Goal: Information Seeking & Learning: Learn about a topic

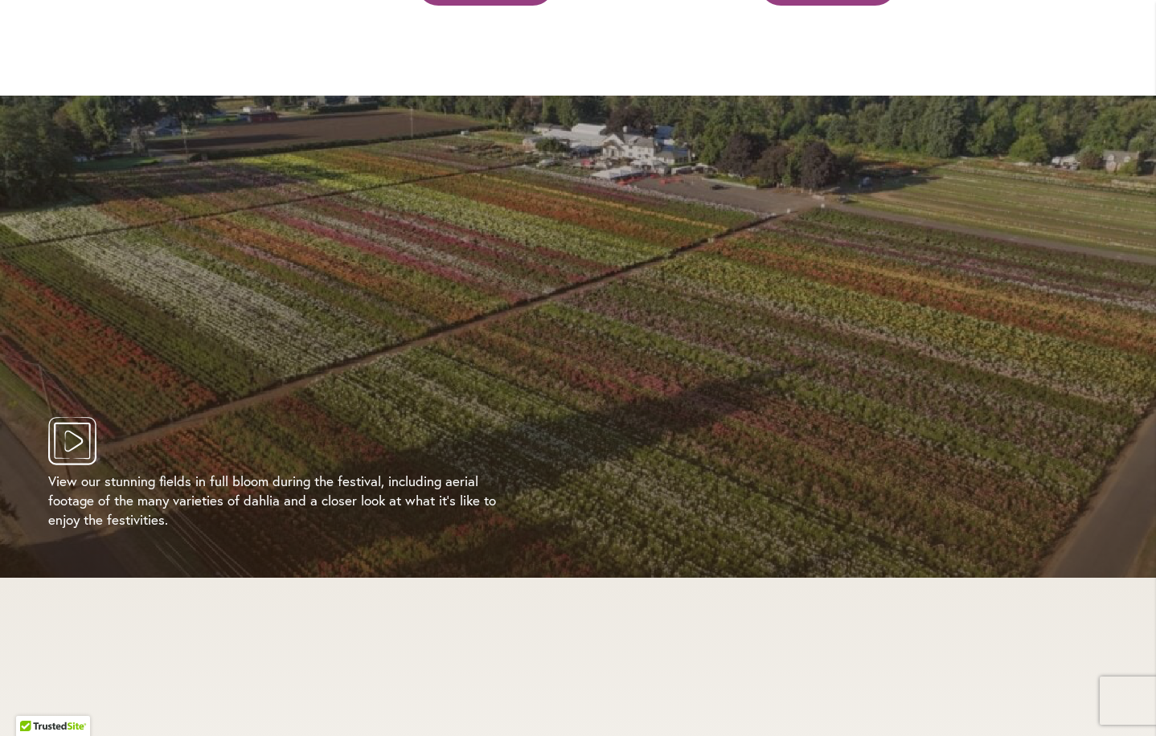
scroll to position [2974, 0]
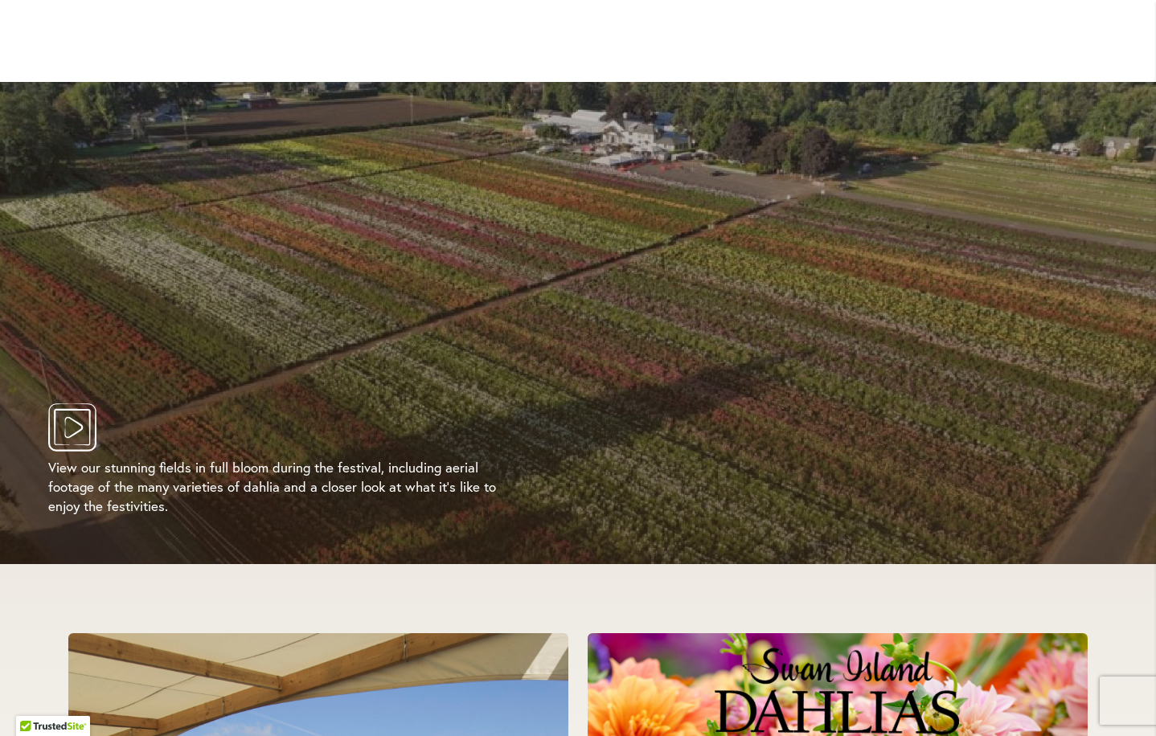
click at [63, 406] on icon "Play Video" at bounding box center [72, 427] width 48 height 48
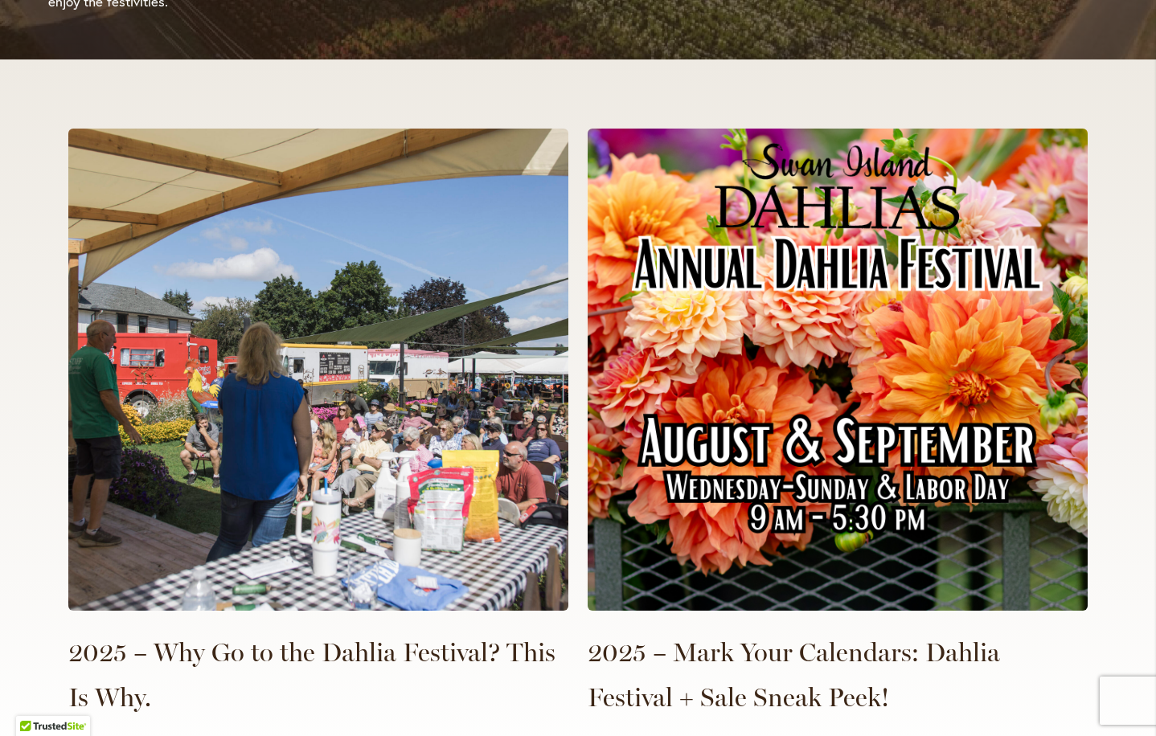
scroll to position [3455, 0]
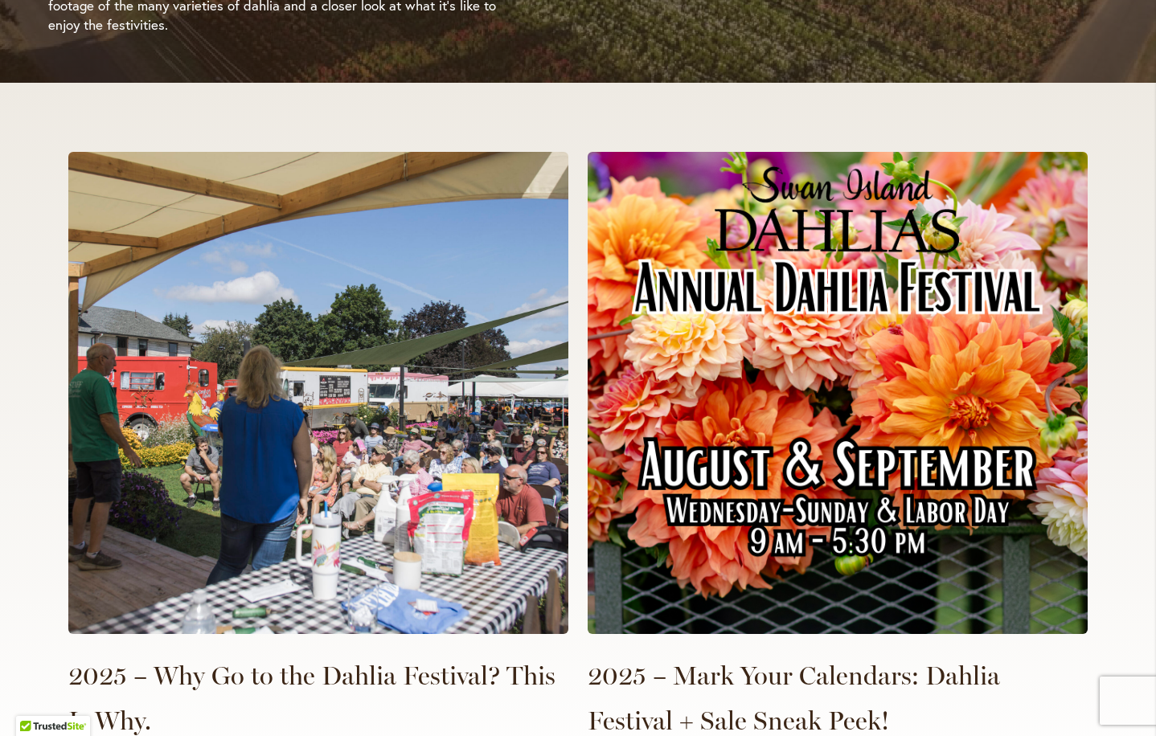
click at [932, 450] on img at bounding box center [838, 393] width 500 height 482
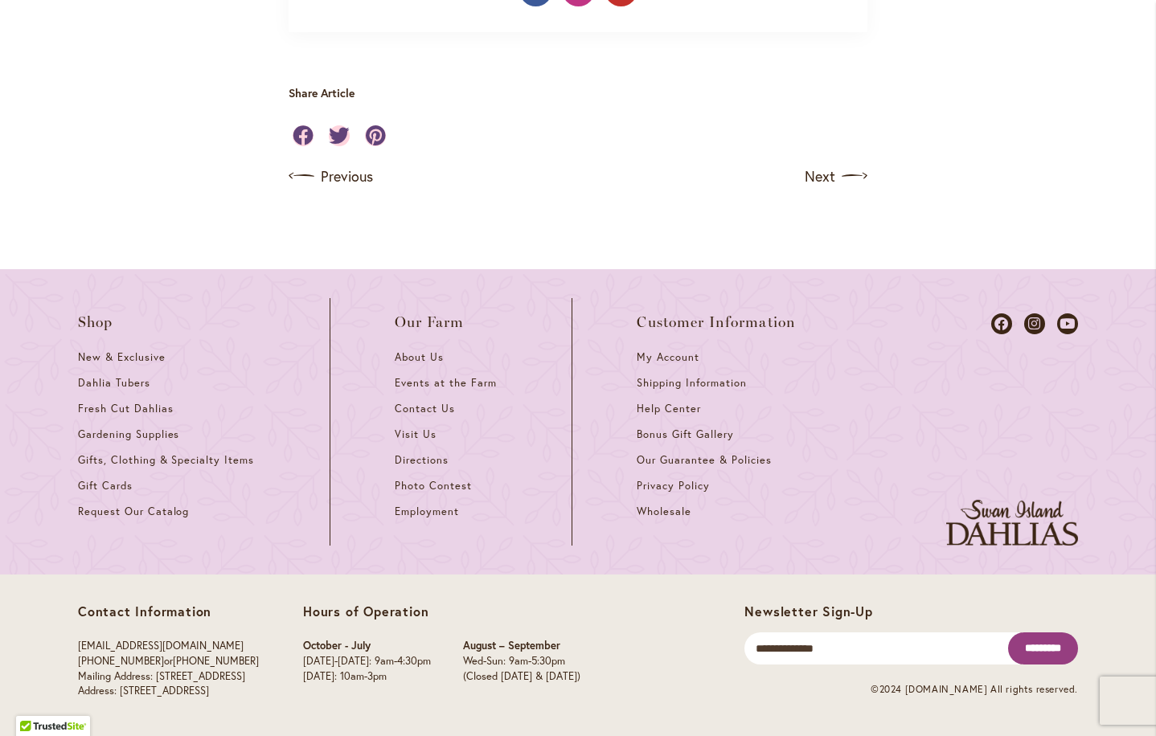
scroll to position [1527, 0]
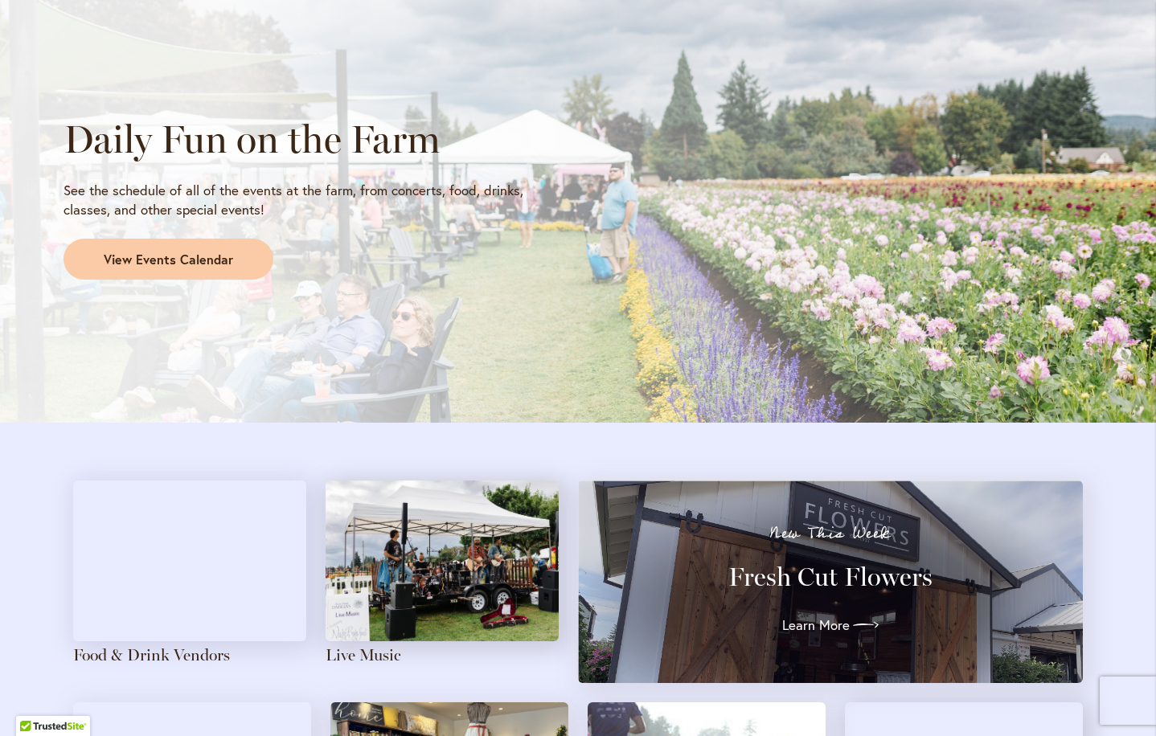
scroll to position [1366, 0]
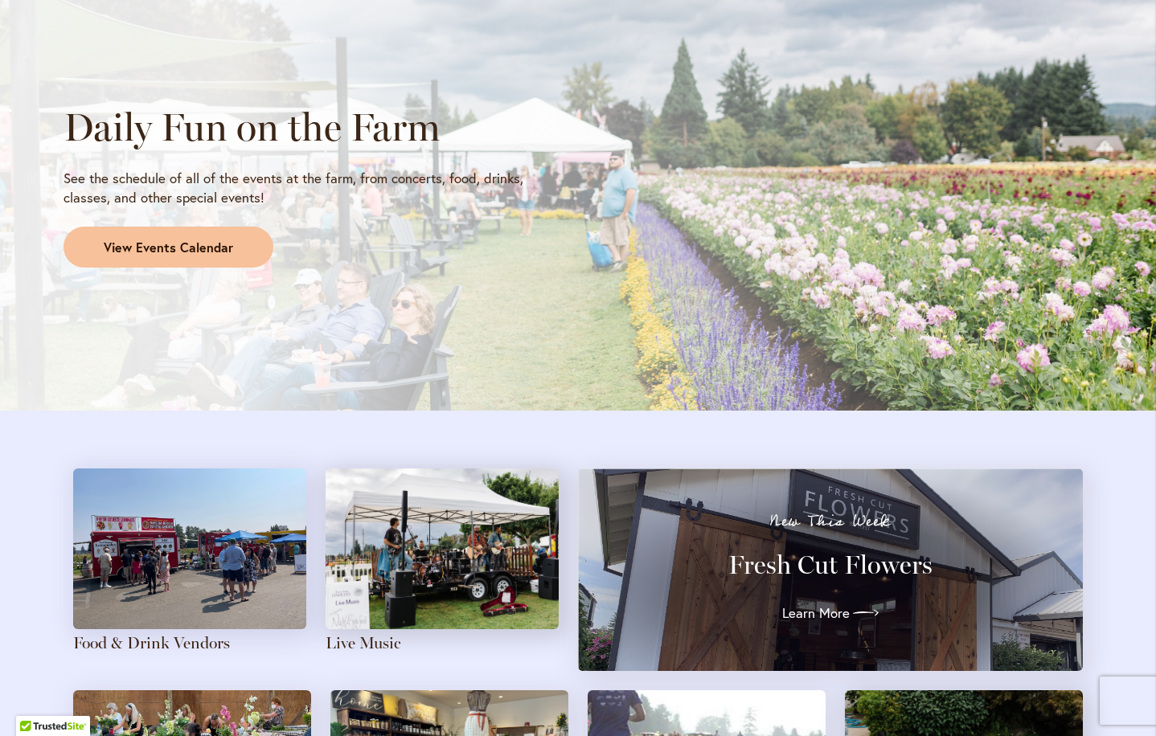
click at [175, 252] on span "View Events Calendar" at bounding box center [168, 248] width 129 height 18
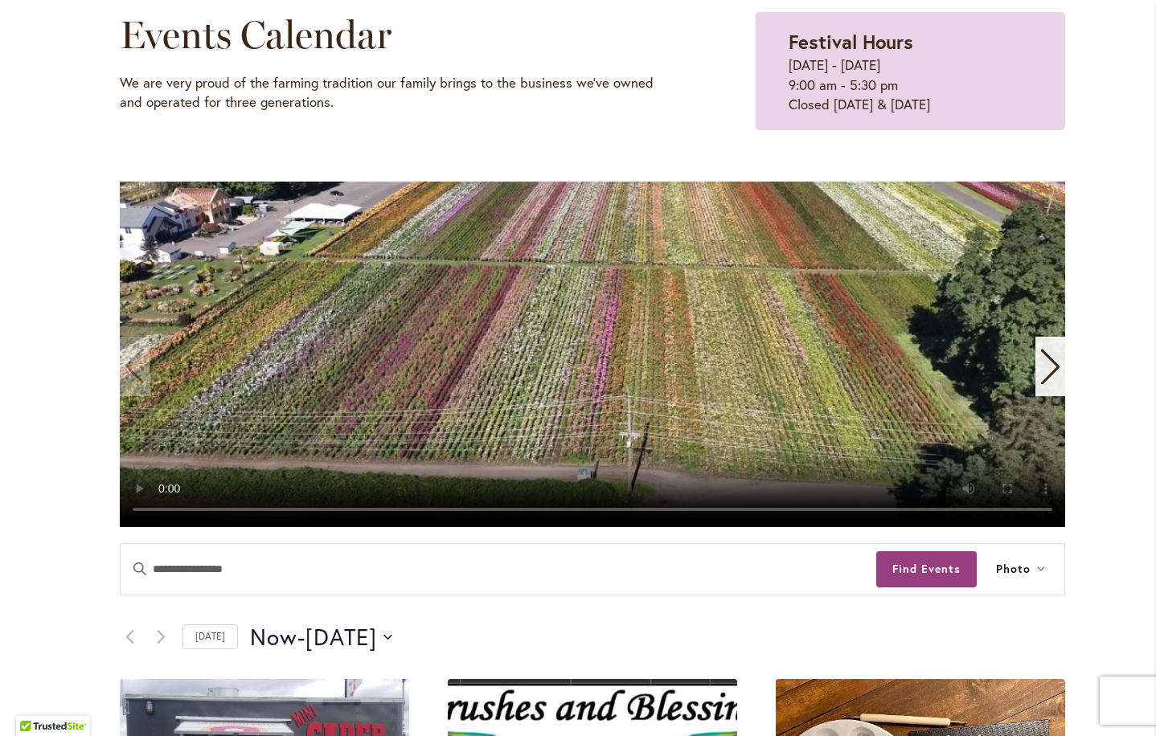
scroll to position [241, 0]
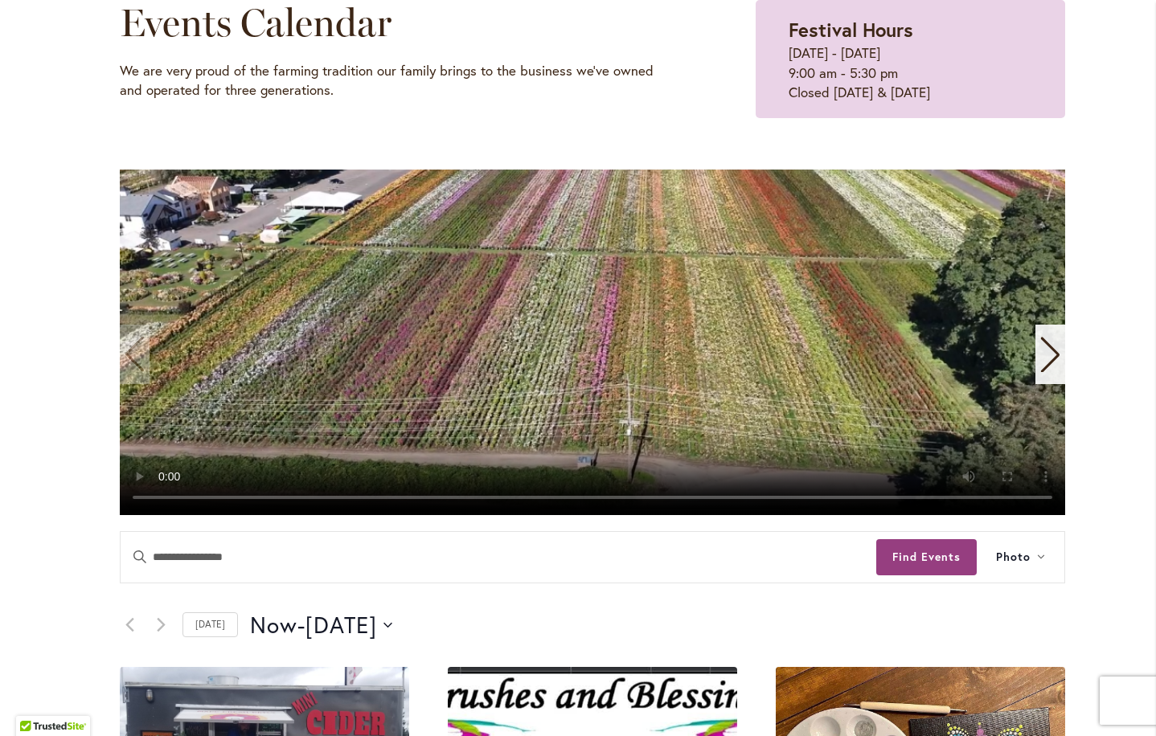
click at [1042, 361] on icon "Next slide" at bounding box center [1050, 354] width 22 height 35
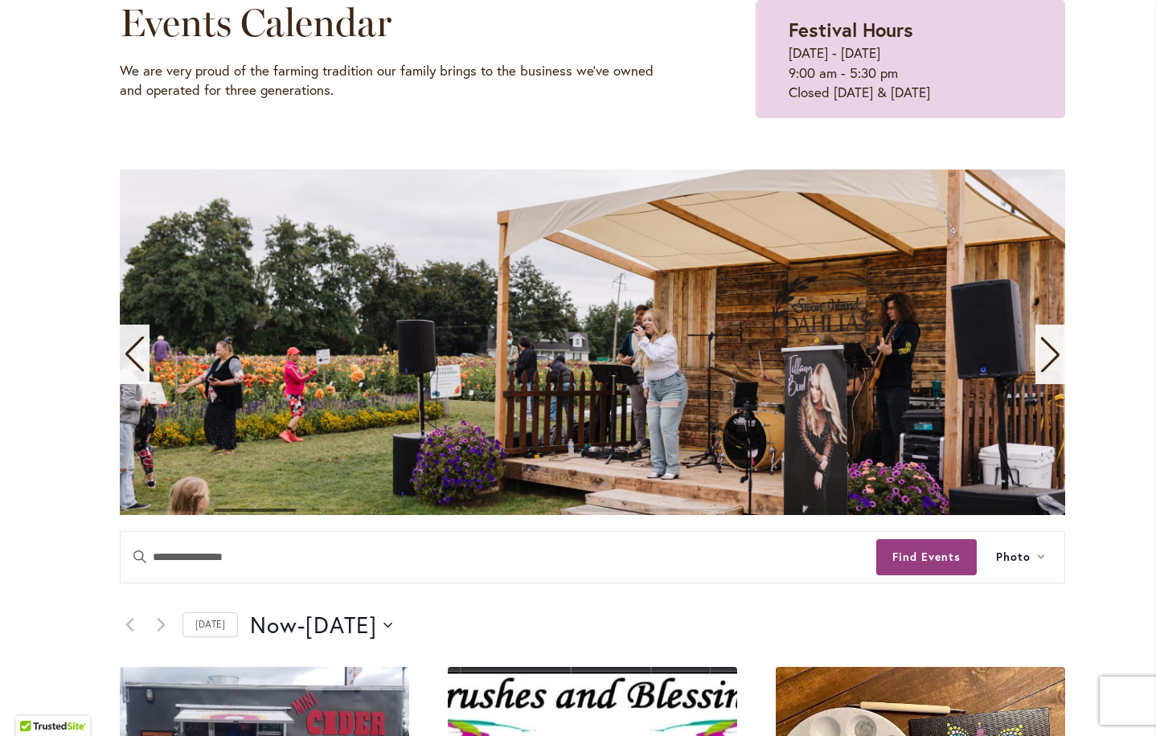
click at [1042, 362] on icon "Next slide" at bounding box center [1050, 354] width 22 height 35
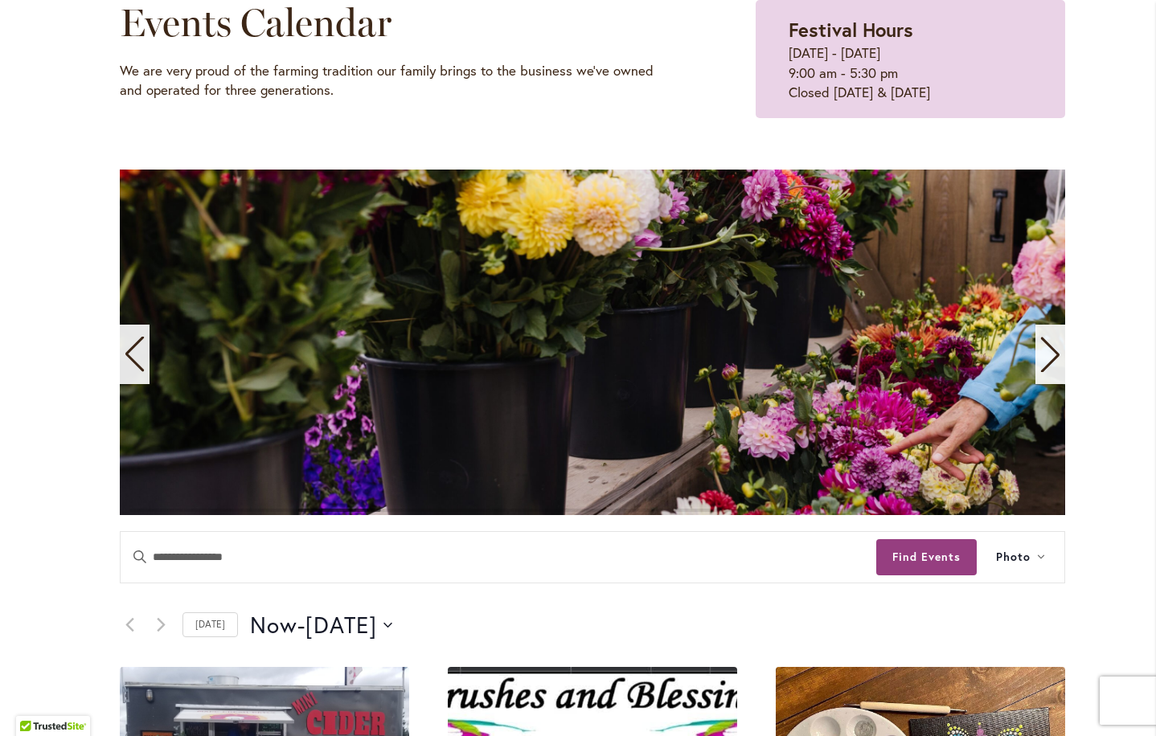
click at [1042, 362] on icon "Next slide" at bounding box center [1050, 354] width 22 height 35
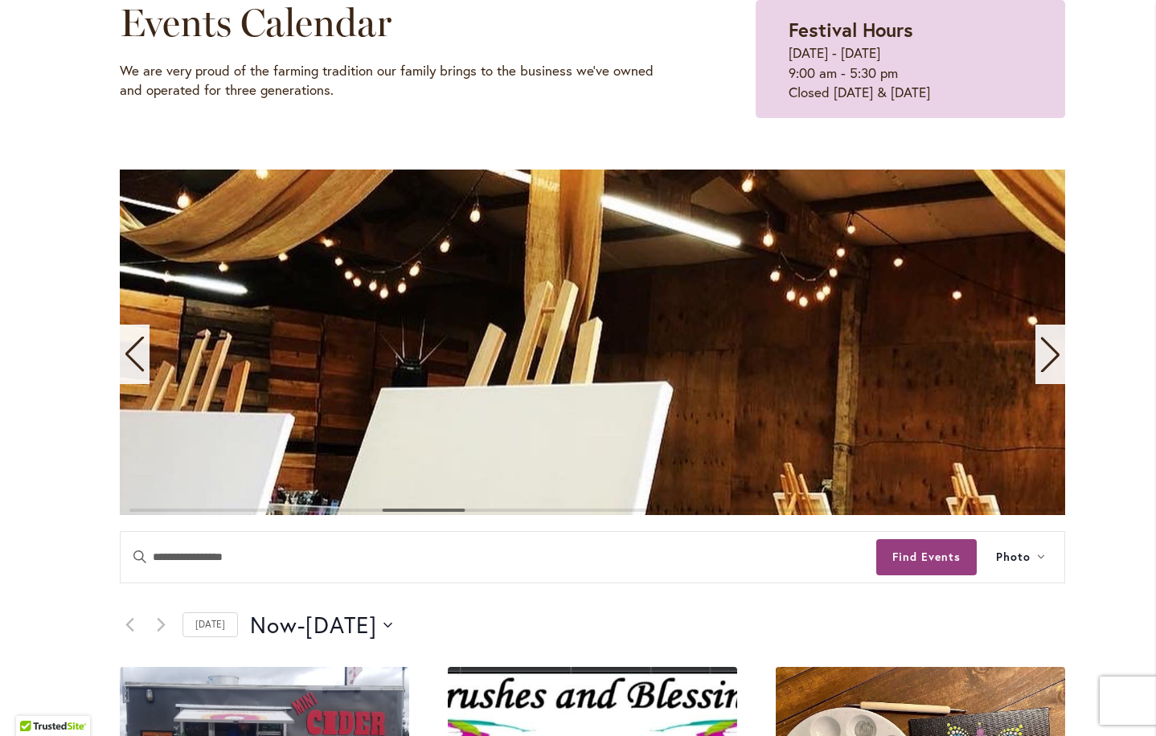
click at [1042, 362] on icon "Next slide" at bounding box center [1050, 354] width 22 height 35
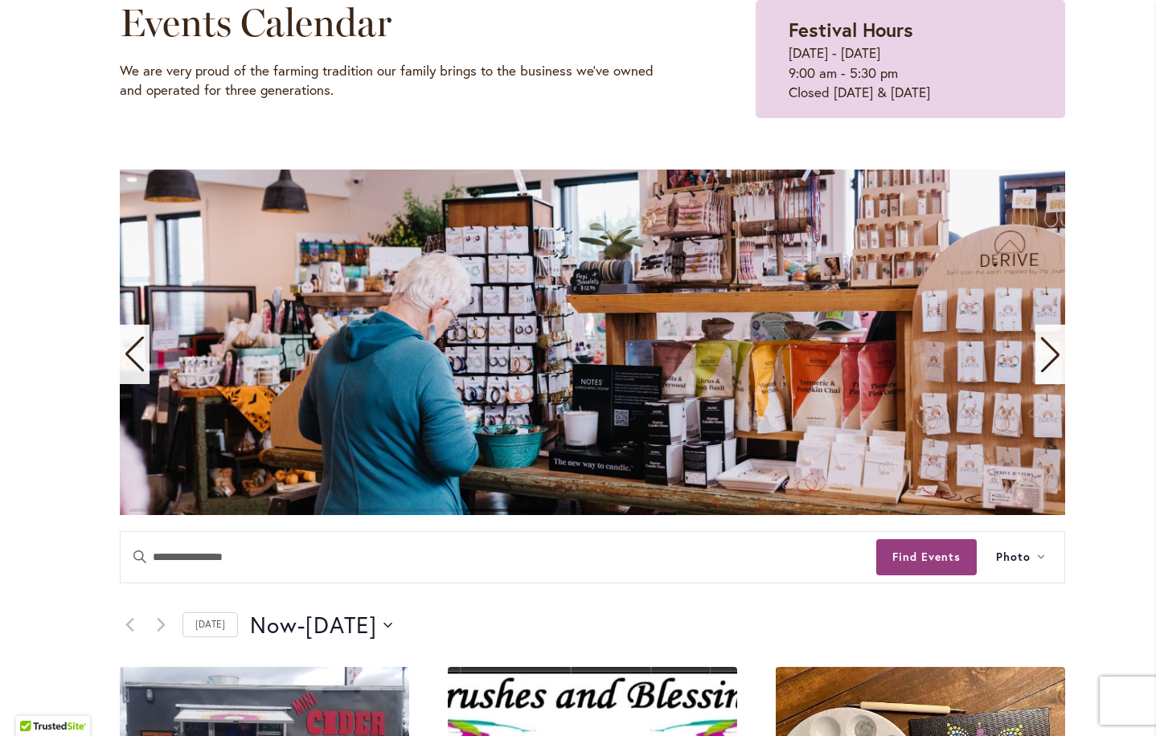
click at [1042, 362] on icon "Next slide" at bounding box center [1050, 354] width 22 height 35
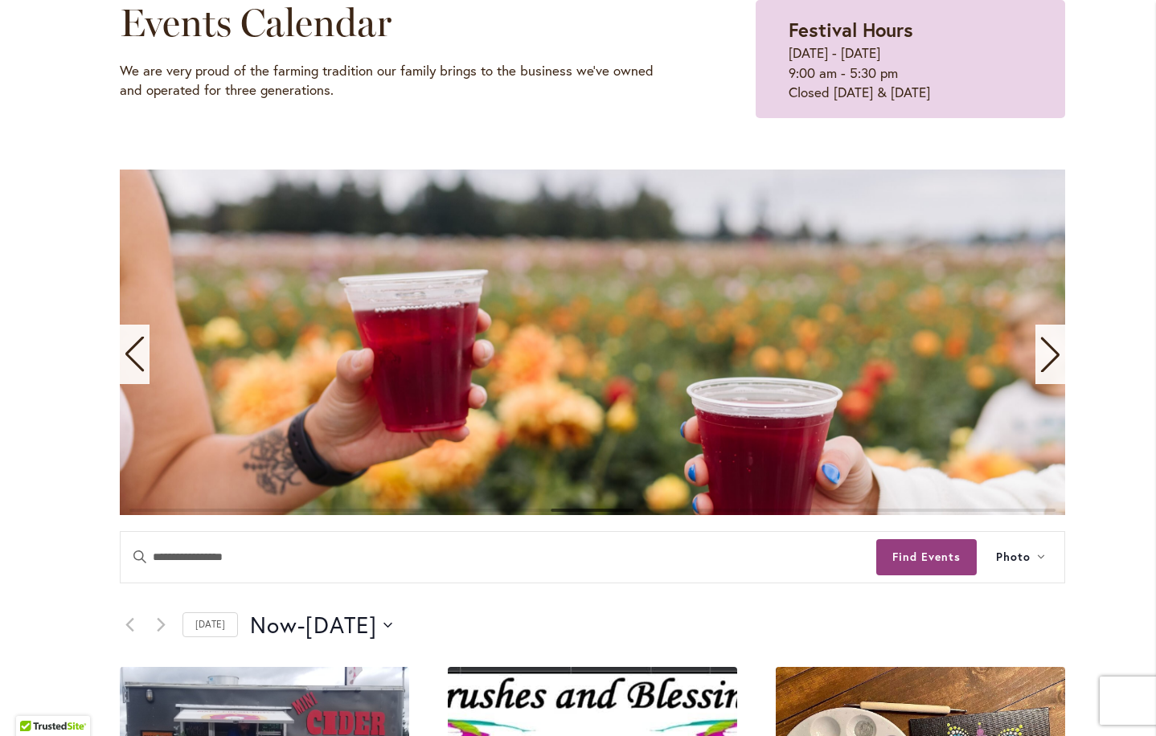
click at [1042, 362] on icon "Next slide" at bounding box center [1050, 354] width 22 height 35
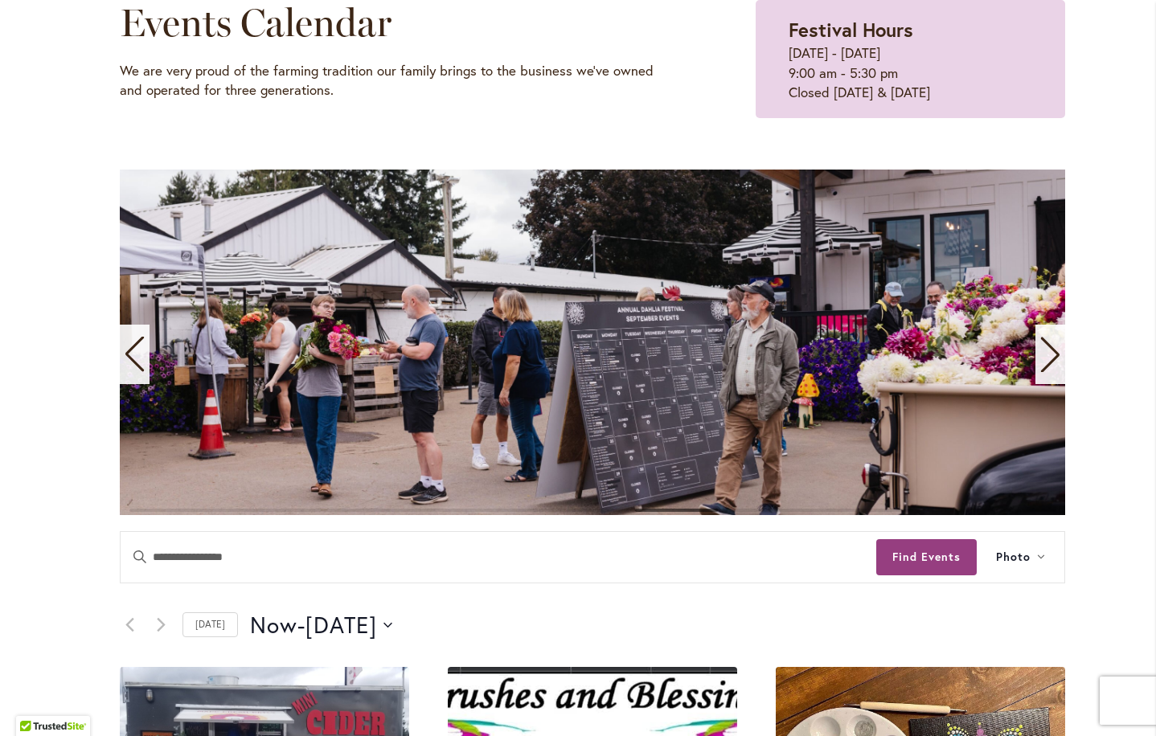
click at [1042, 362] on icon "Next slide" at bounding box center [1050, 354] width 22 height 35
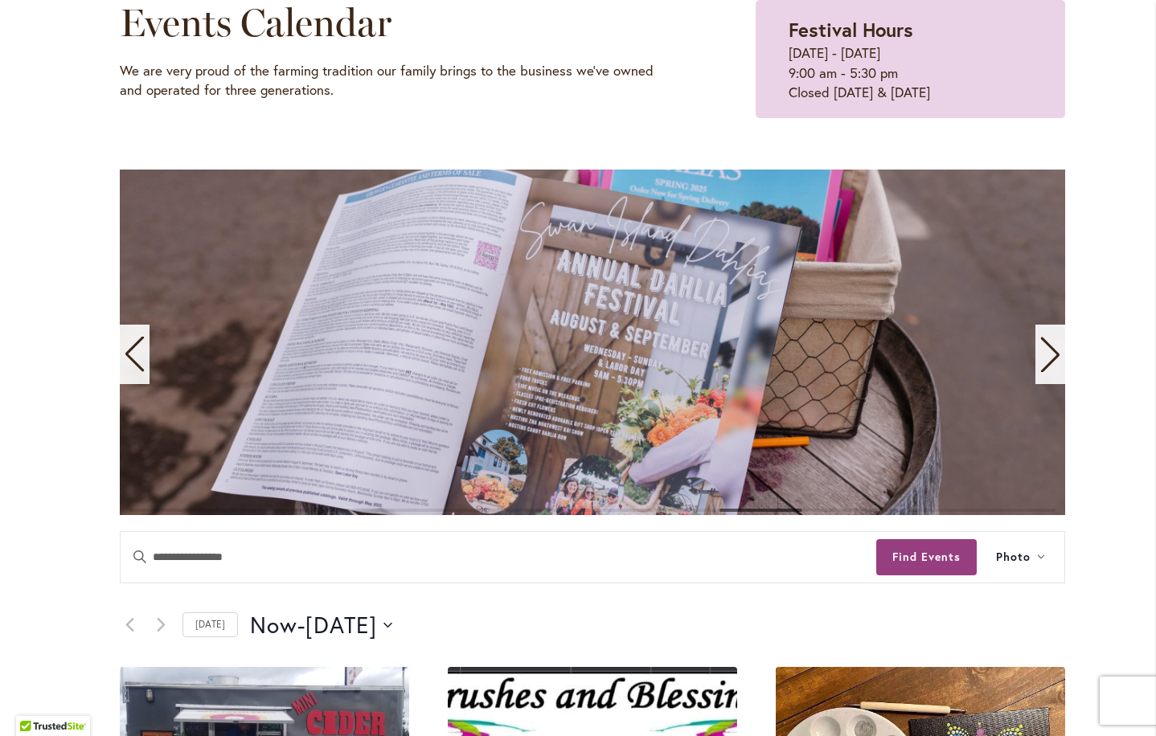
click at [1042, 362] on icon "Next slide" at bounding box center [1050, 354] width 22 height 35
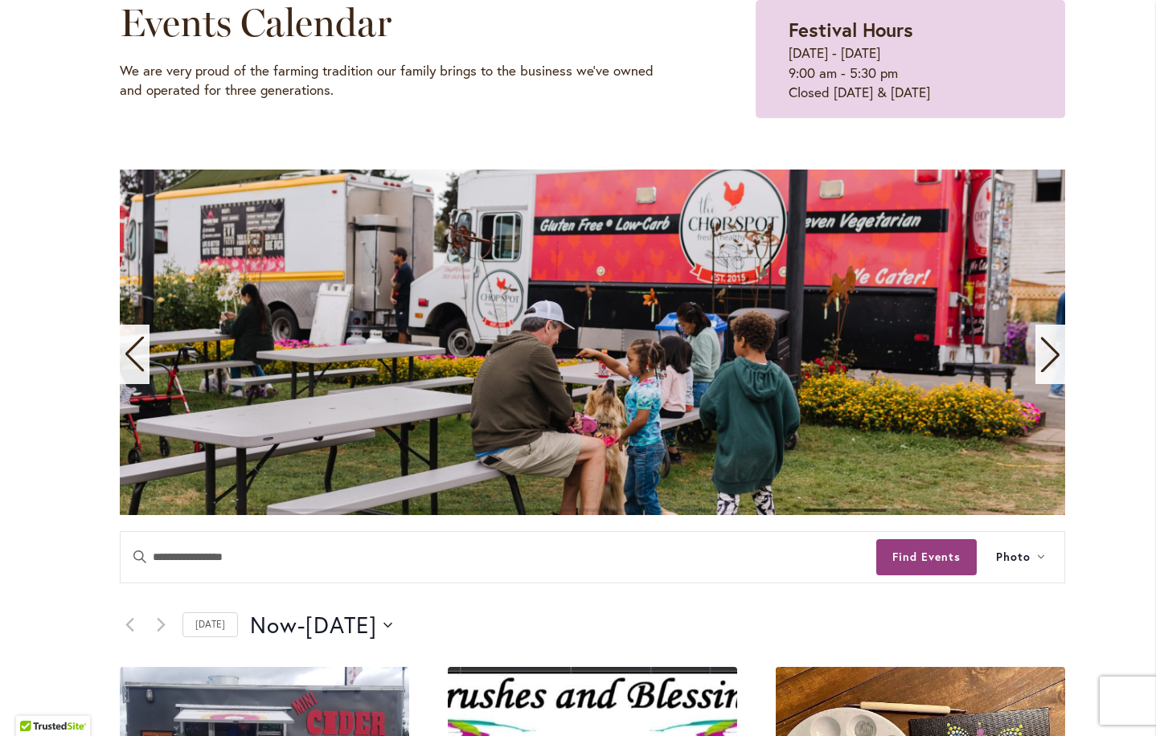
click at [1042, 362] on icon "Next slide" at bounding box center [1050, 354] width 22 height 35
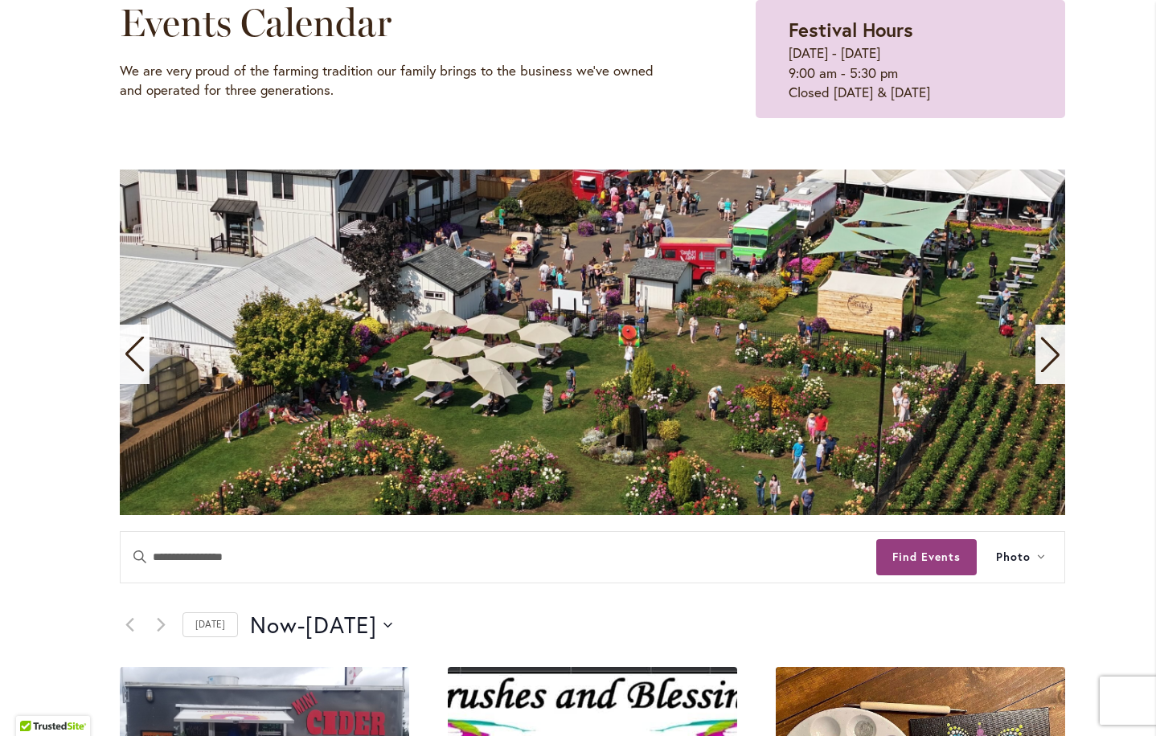
click at [1046, 362] on icon "Next slide" at bounding box center [1050, 355] width 18 height 35
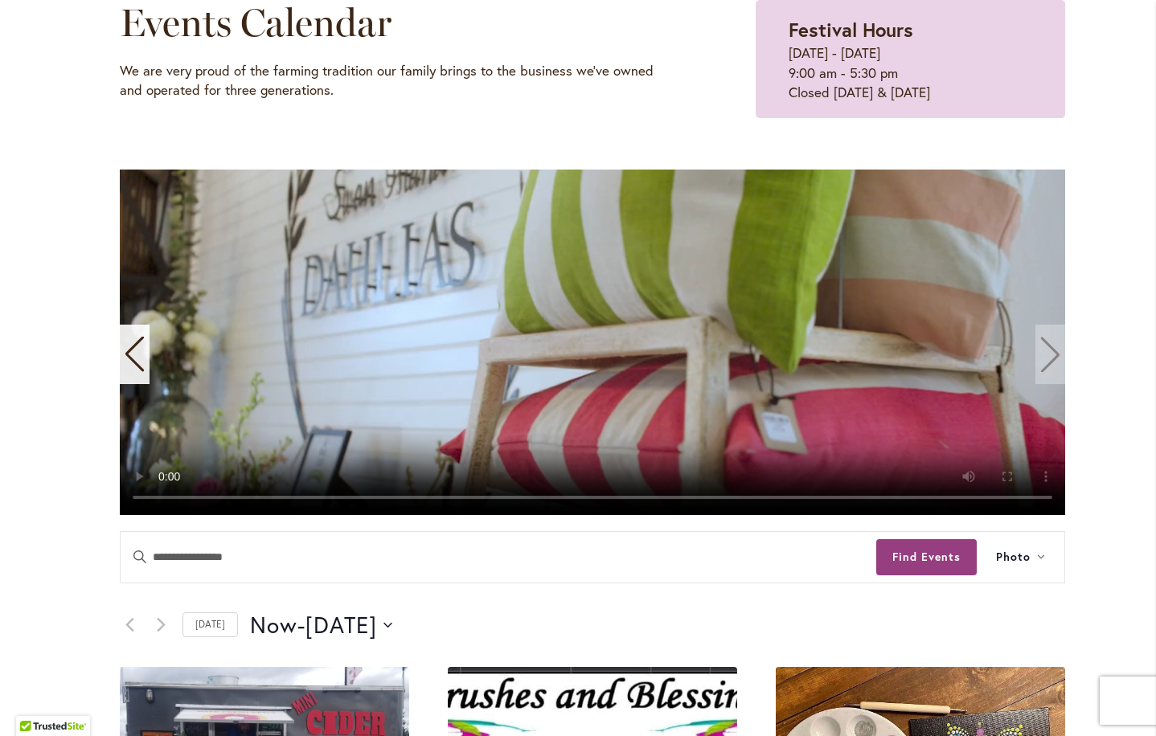
click at [1046, 362] on video "11 / 11" at bounding box center [592, 343] width 945 height 346
